Goal: Transaction & Acquisition: Book appointment/travel/reservation

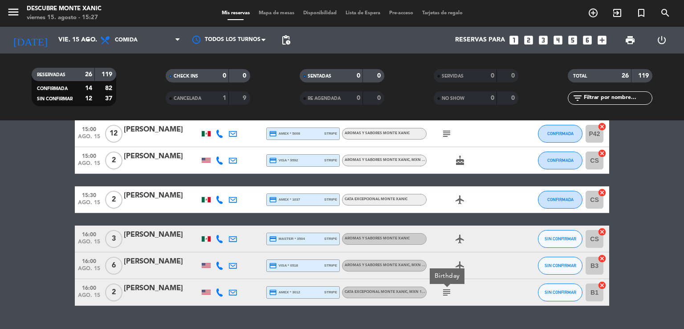
scroll to position [671, 0]
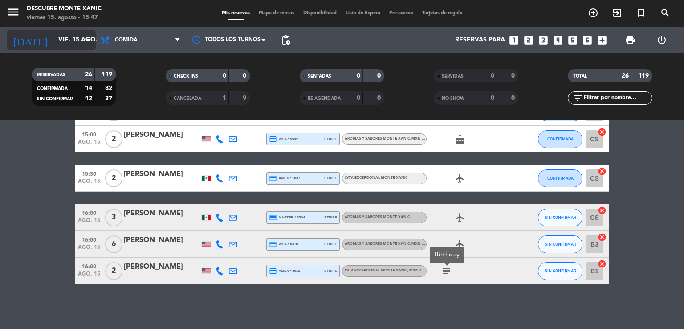
click at [80, 44] on input "vie. 15 ago." at bounding box center [96, 40] width 85 height 16
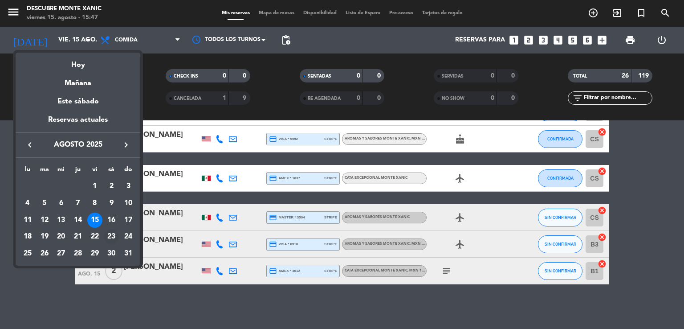
click at [110, 237] on div "23" at bounding box center [111, 236] width 15 height 15
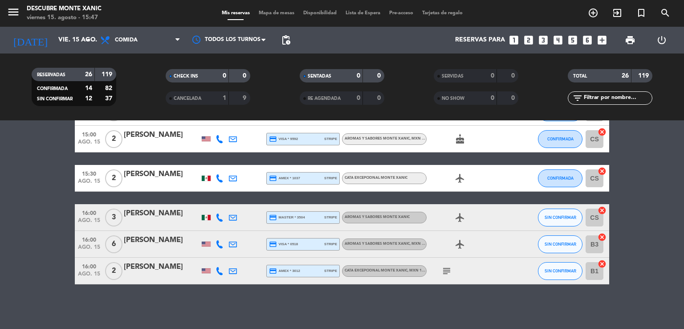
type input "sáb. 23 ago."
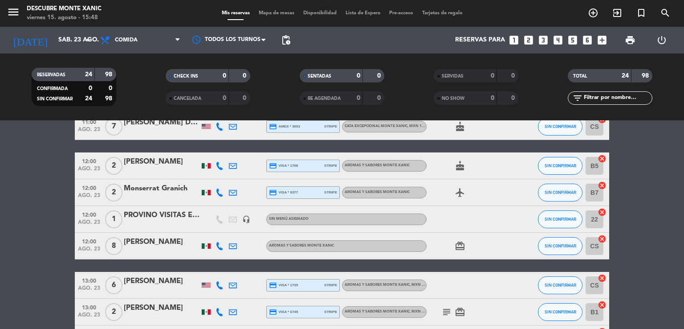
scroll to position [0, 0]
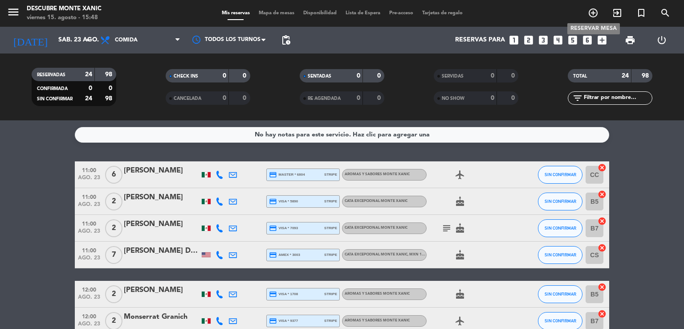
click at [592, 12] on icon "add_circle_outline" at bounding box center [593, 13] width 11 height 11
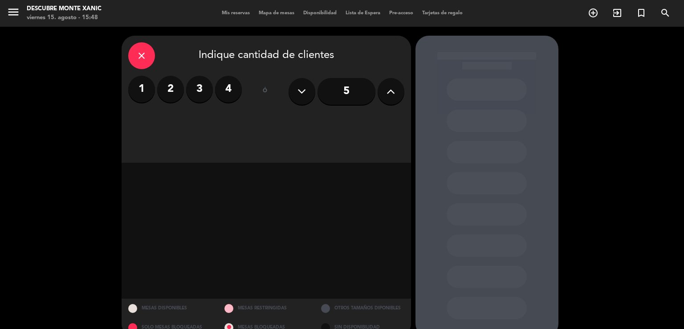
click at [390, 97] on icon at bounding box center [391, 91] width 8 height 13
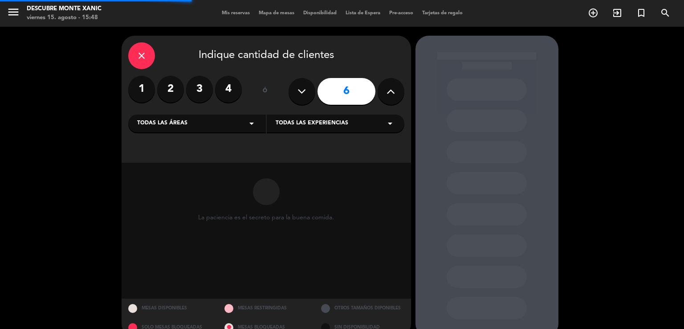
click at [390, 97] on icon at bounding box center [391, 91] width 8 height 13
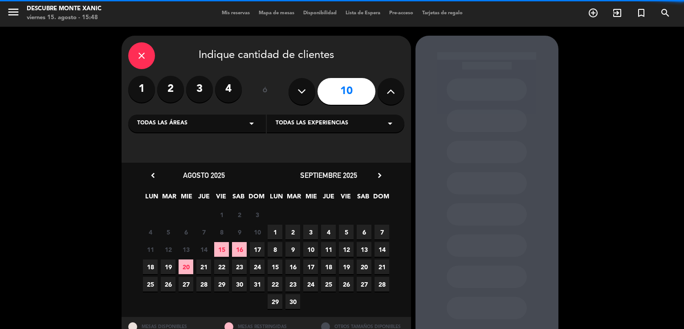
click at [390, 97] on icon at bounding box center [391, 91] width 8 height 13
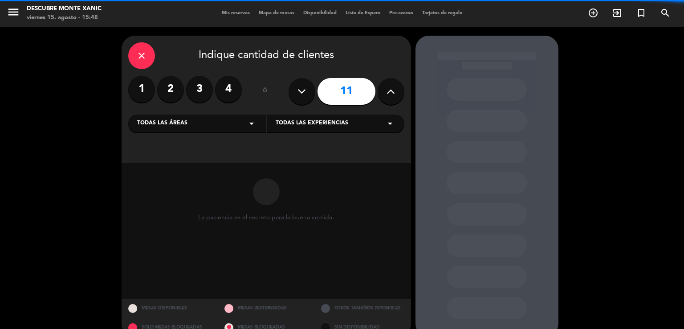
click at [390, 97] on icon at bounding box center [391, 91] width 8 height 13
type input "12"
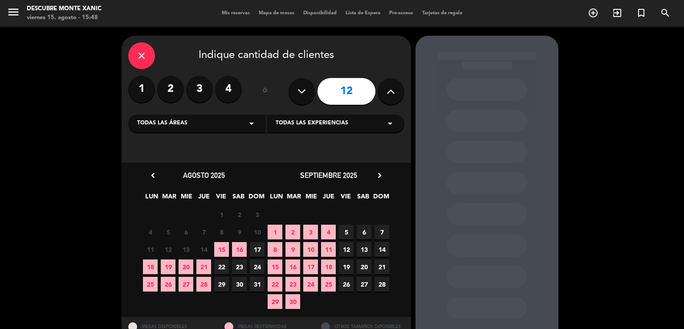
click at [240, 269] on span "23" at bounding box center [239, 266] width 15 height 15
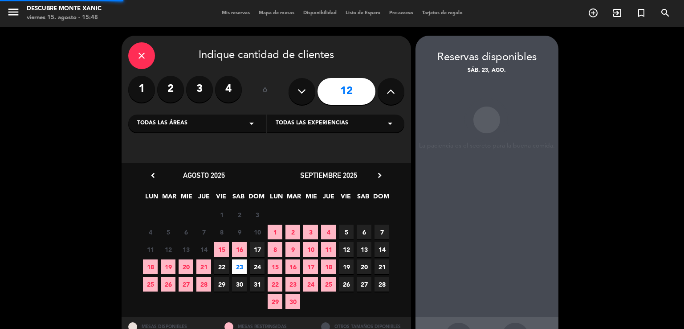
scroll to position [34, 0]
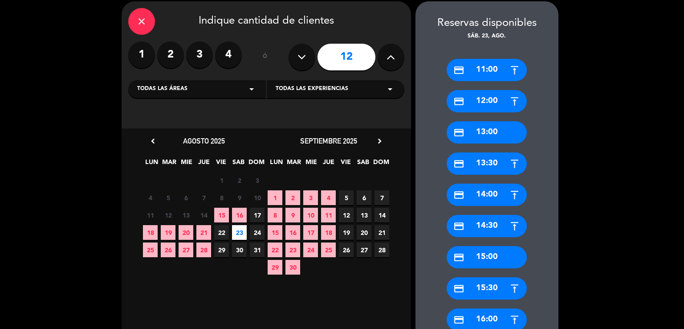
click at [492, 71] on div "credit_card 11:00" at bounding box center [487, 70] width 80 height 22
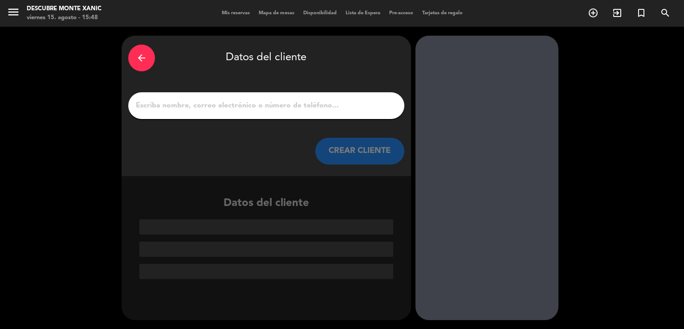
scroll to position [0, 0]
click at [242, 105] on input "1" at bounding box center [266, 105] width 263 height 12
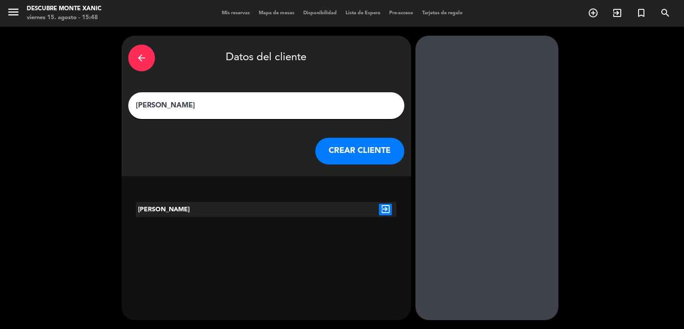
type input "[PERSON_NAME]"
click at [360, 152] on button "CREAR CLIENTE" at bounding box center [359, 151] width 89 height 27
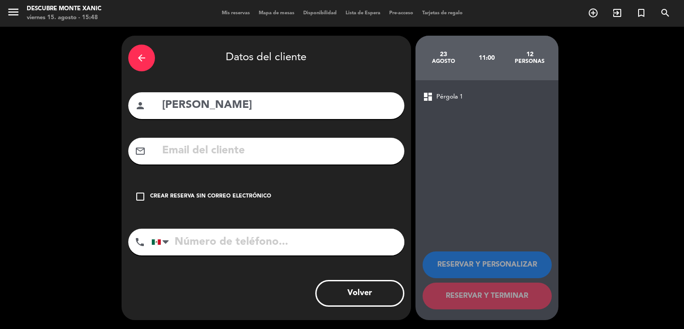
click at [188, 195] on div "Crear reserva sin correo electrónico" at bounding box center [210, 196] width 121 height 9
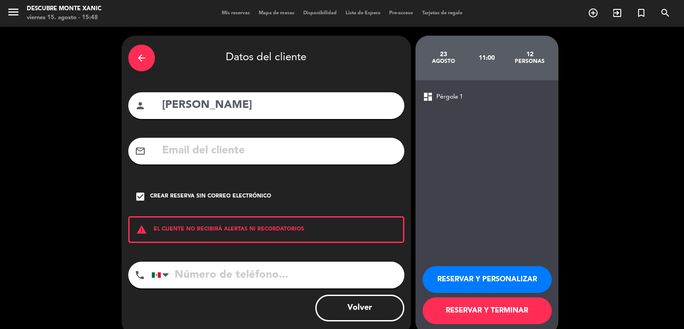
click at [479, 277] on button "RESERVAR Y PERSONALIZAR" at bounding box center [487, 279] width 129 height 27
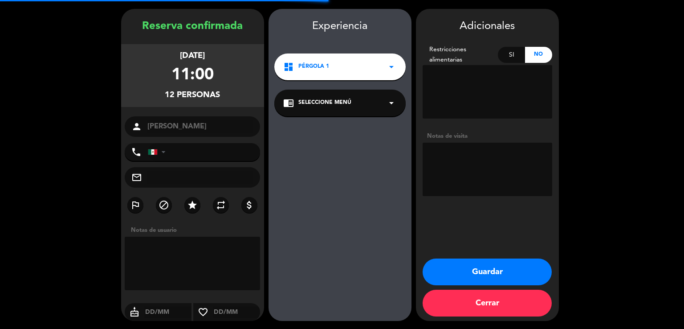
scroll to position [27, 0]
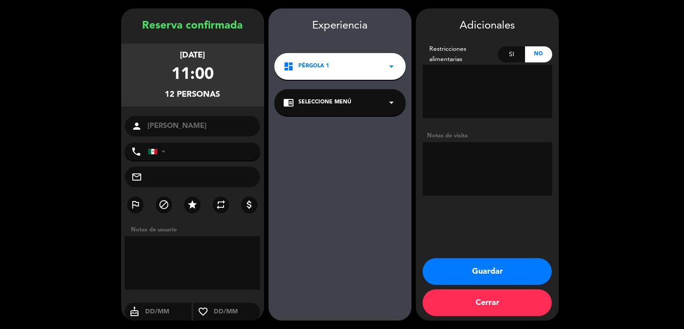
click at [485, 151] on textarea at bounding box center [488, 168] width 130 height 53
type textarea "r"
type textarea "Lago venta por botella"
click at [490, 269] on button "Guardar" at bounding box center [487, 271] width 129 height 27
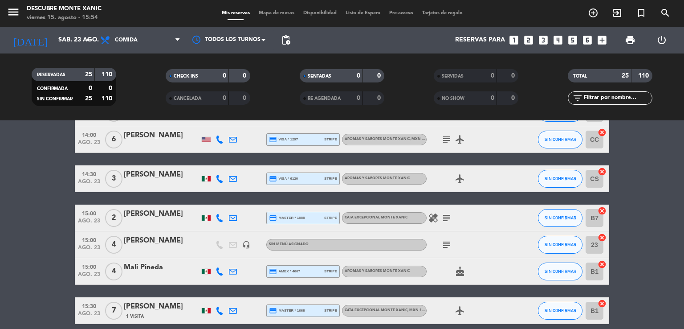
scroll to position [534, 0]
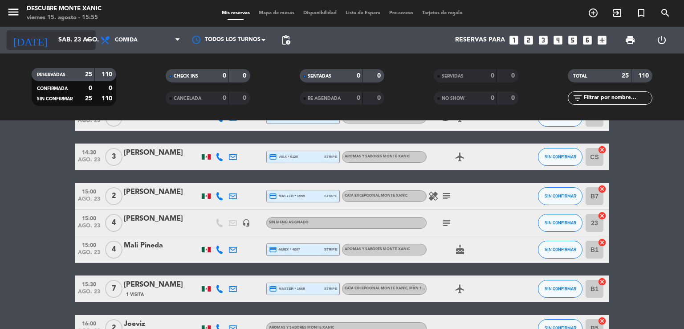
click at [54, 41] on input "sáb. 23 ago." at bounding box center [96, 40] width 85 height 16
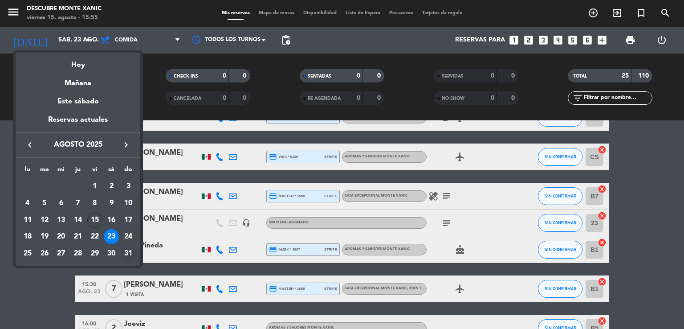
click at [127, 248] on div "31" at bounding box center [128, 253] width 15 height 15
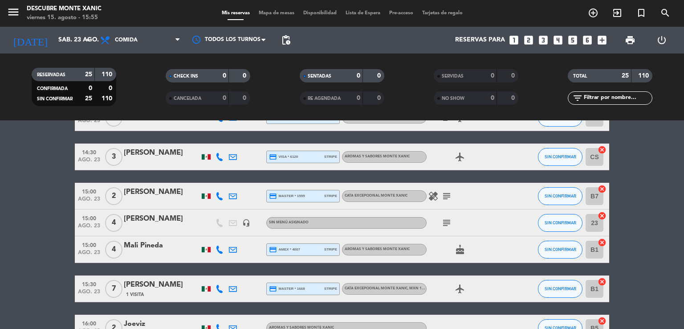
type input "[DATE]"
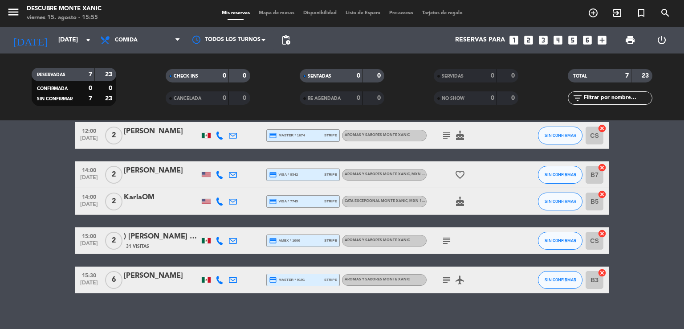
scroll to position [114, 0]
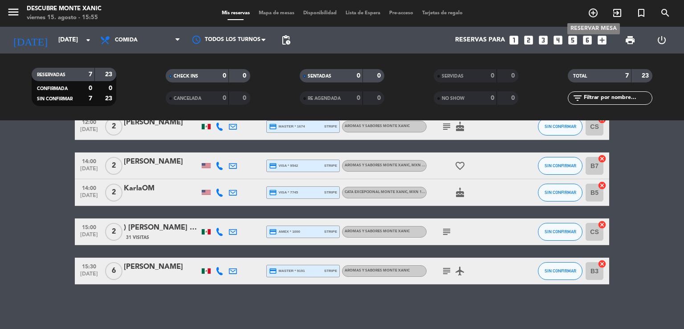
click at [595, 15] on icon "add_circle_outline" at bounding box center [593, 13] width 11 height 11
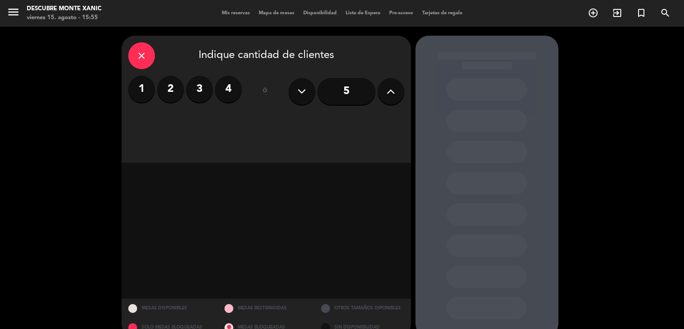
click at [385, 94] on button at bounding box center [391, 91] width 27 height 27
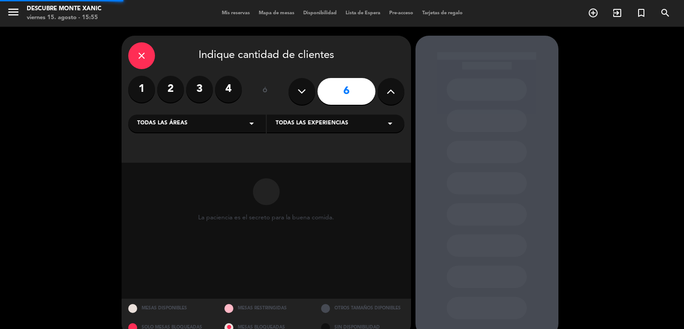
click at [385, 94] on button at bounding box center [391, 91] width 27 height 27
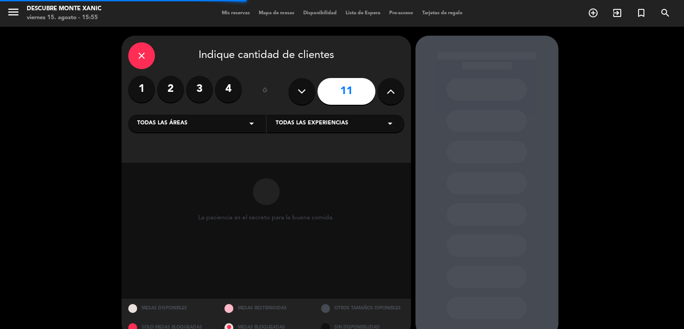
click at [385, 94] on button at bounding box center [391, 91] width 27 height 27
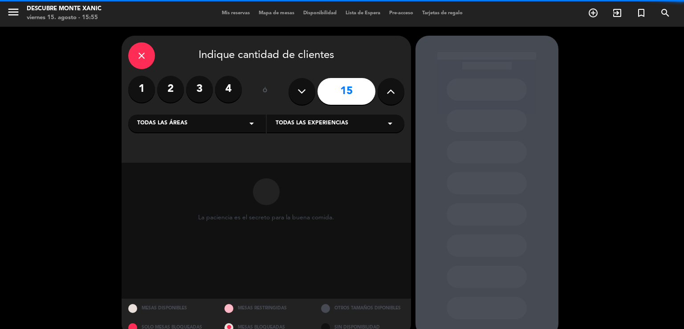
click at [385, 94] on button at bounding box center [391, 91] width 27 height 27
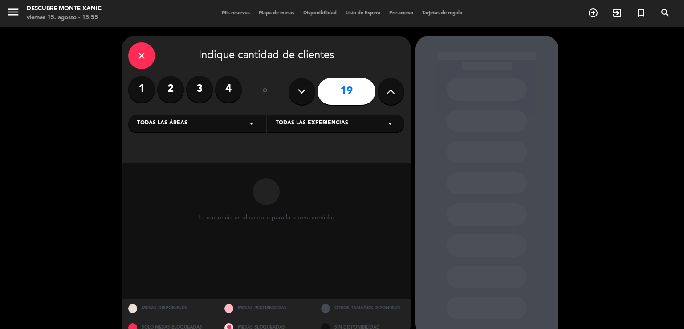
click at [384, 93] on button at bounding box center [391, 91] width 27 height 27
type input "20"
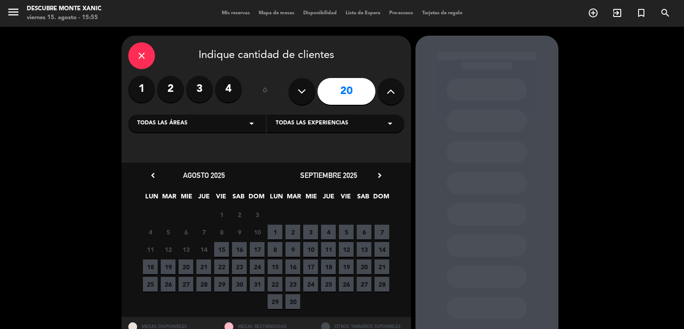
click at [256, 282] on span "31" at bounding box center [257, 284] width 15 height 15
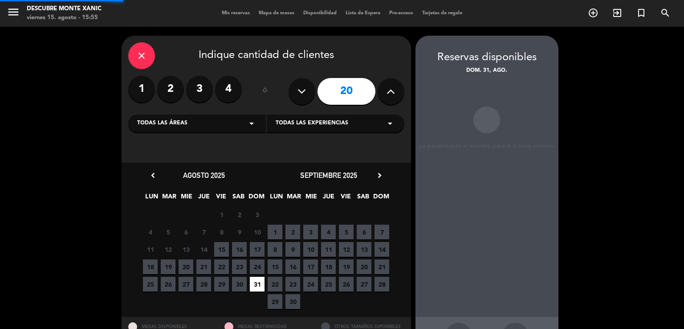
scroll to position [34, 0]
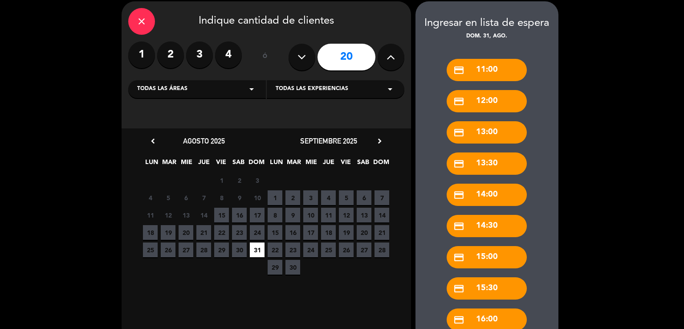
click at [482, 193] on div "credit_card 14:00" at bounding box center [487, 194] width 80 height 22
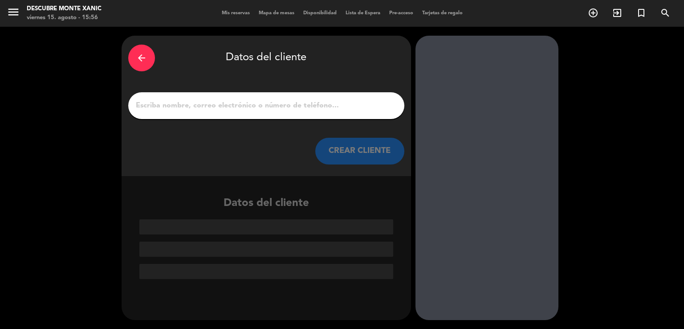
click at [208, 102] on input "1" at bounding box center [266, 105] width 263 height 12
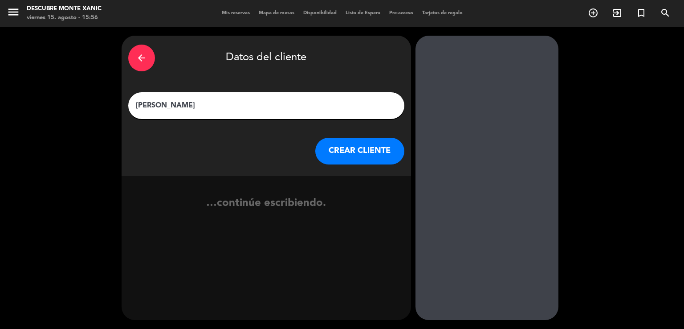
type input "[PERSON_NAME]"
click at [343, 147] on button "CREAR CLIENTE" at bounding box center [359, 151] width 89 height 27
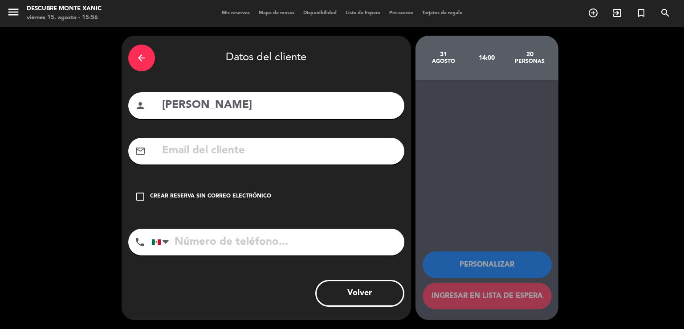
click at [194, 192] on div "Crear reserva sin correo electrónico" at bounding box center [210, 196] width 121 height 9
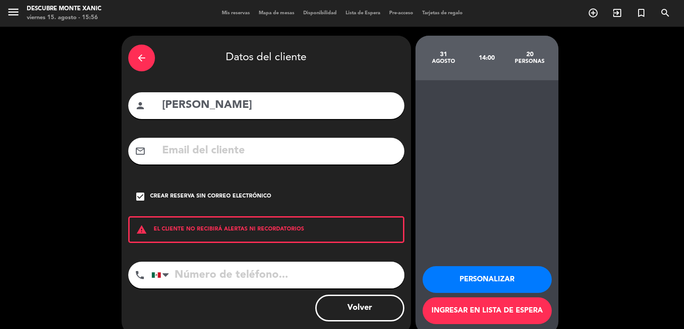
click at [499, 279] on button "Personalizar" at bounding box center [487, 279] width 129 height 27
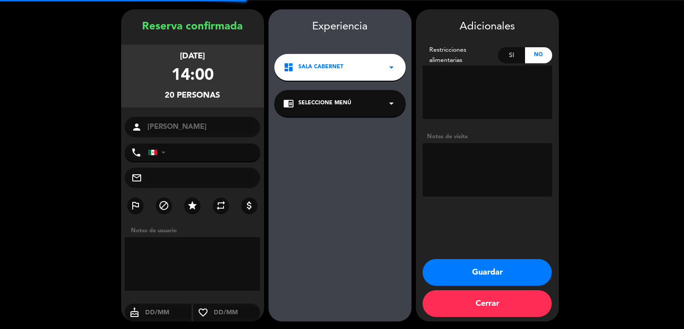
scroll to position [27, 0]
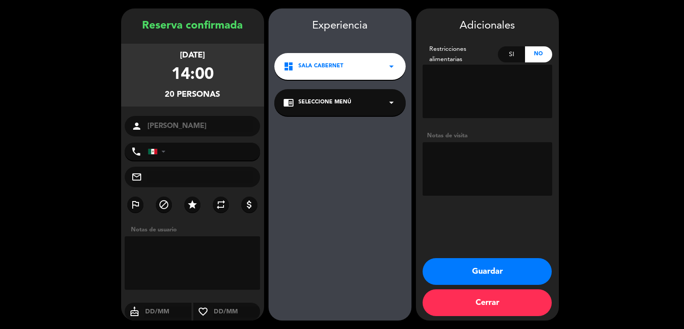
click at [484, 155] on textarea at bounding box center [488, 168] width 130 height 53
type textarea "Venta por botella, consumo mínimo de 650 por pax"
click at [500, 269] on button "Guardar" at bounding box center [487, 271] width 129 height 27
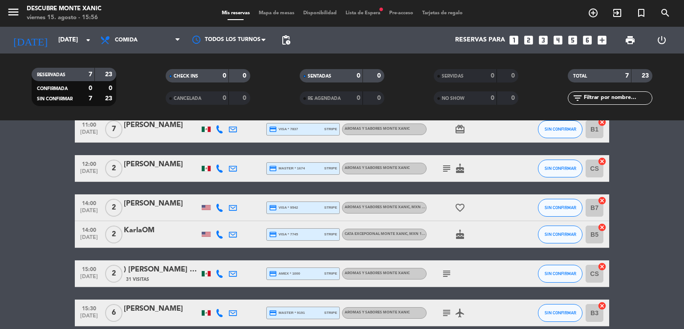
scroll to position [114, 0]
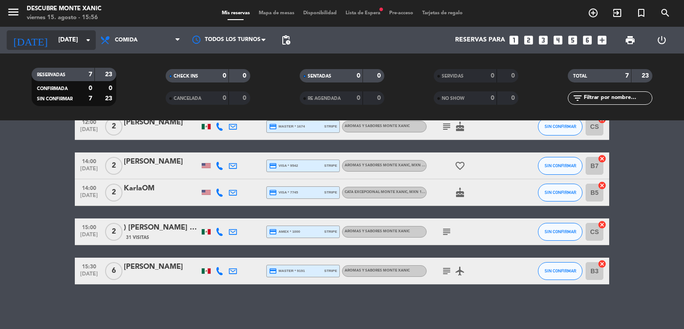
click at [92, 36] on icon "arrow_drop_down" at bounding box center [88, 40] width 11 height 11
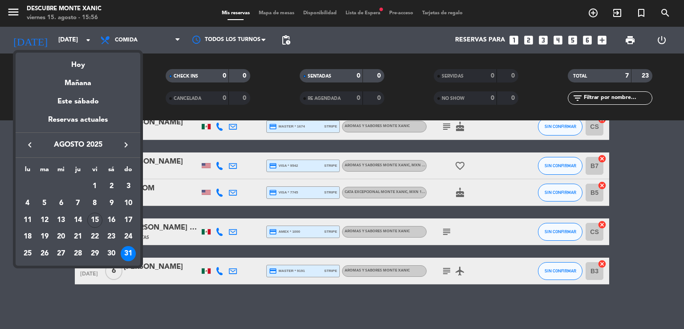
click at [125, 253] on div "31" at bounding box center [128, 253] width 15 height 15
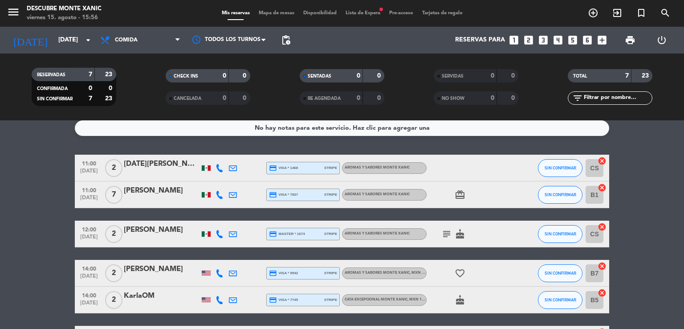
scroll to position [0, 0]
